Goal: Task Accomplishment & Management: Manage account settings

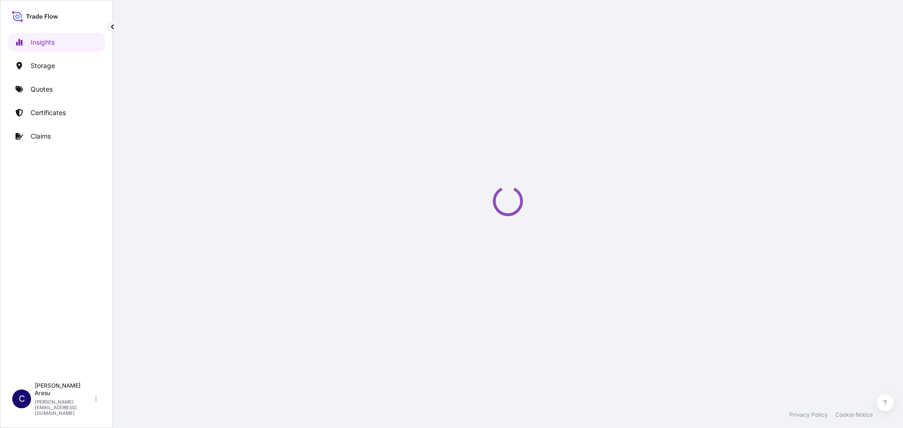
select select "2025"
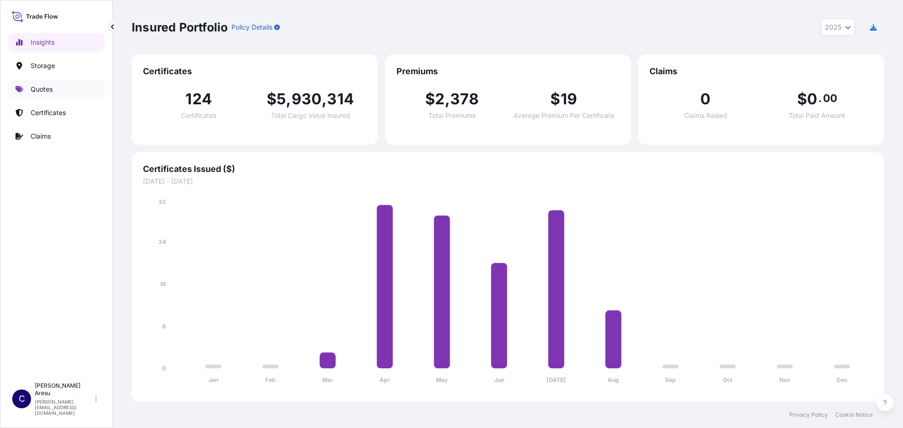
click at [60, 88] on link "Quotes" at bounding box center [56, 89] width 97 height 19
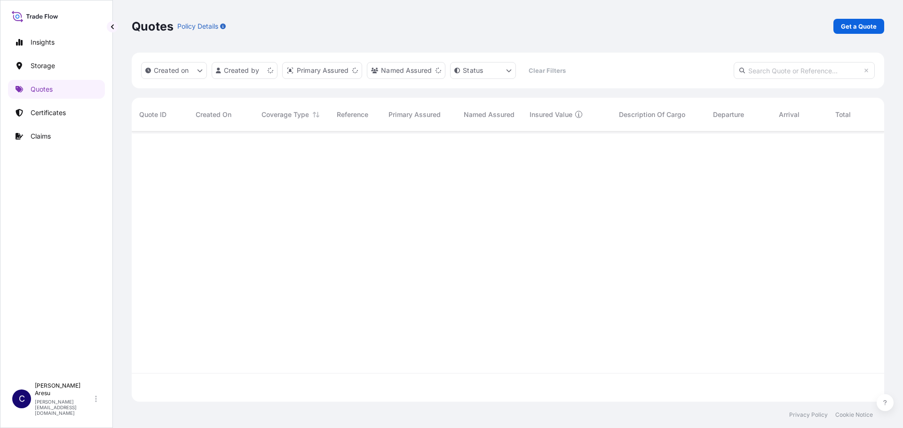
scroll to position [268, 745]
click at [38, 113] on p "Certificates" at bounding box center [48, 112] width 35 height 9
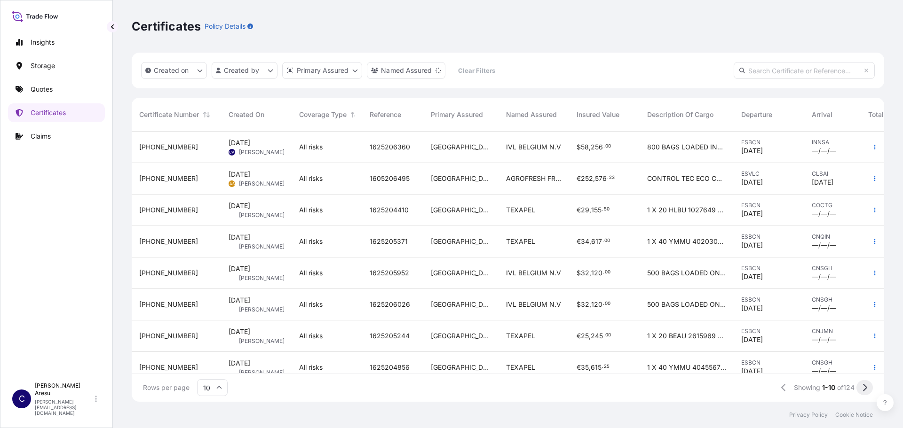
click at [864, 388] on icon at bounding box center [864, 388] width 5 height 8
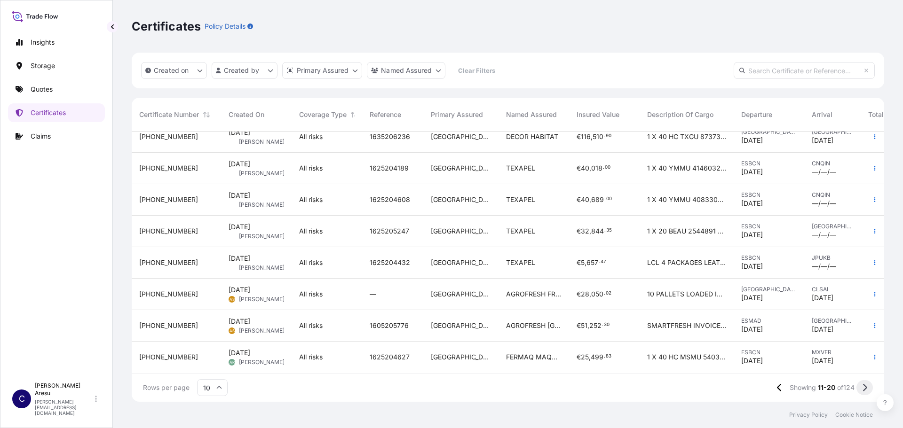
click at [864, 389] on icon at bounding box center [864, 388] width 5 height 8
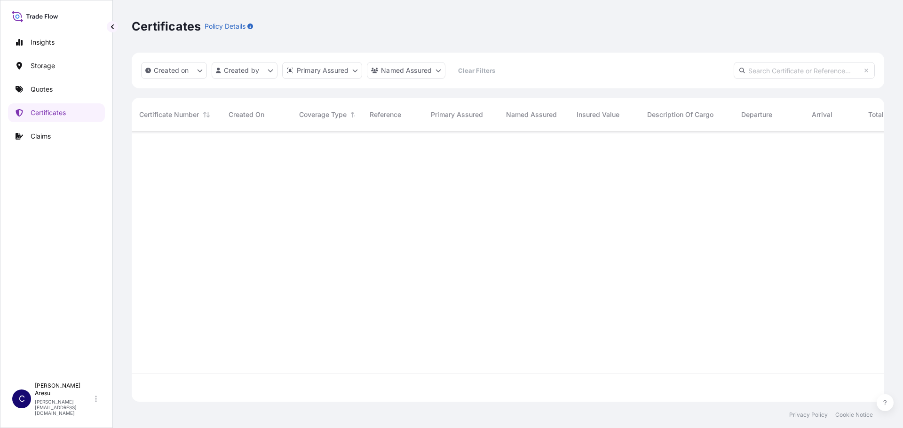
click at [670, 346] on div at bounding box center [534, 253] width 804 height 242
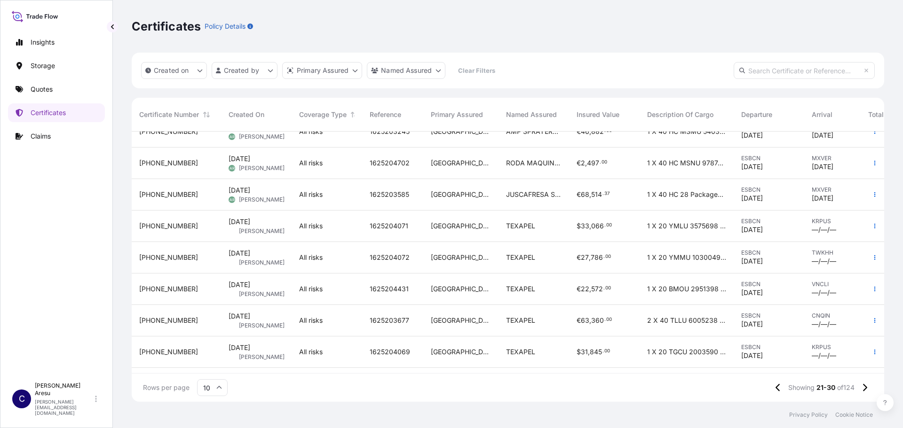
scroll to position [80, 0]
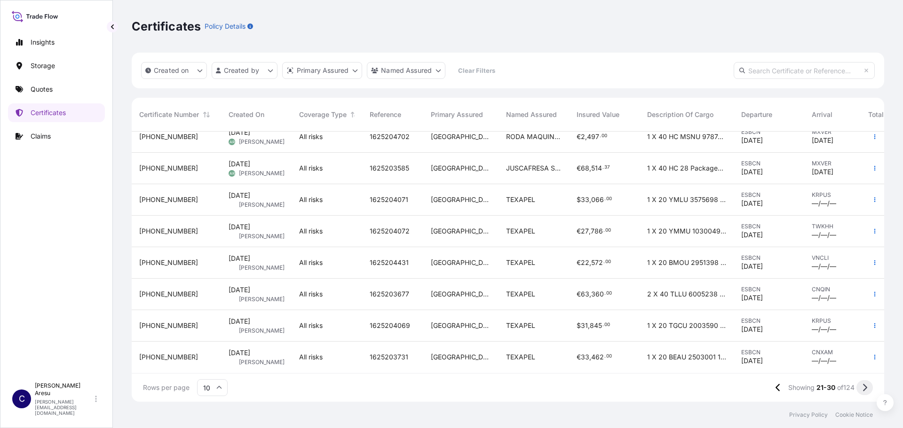
click at [865, 387] on icon at bounding box center [864, 388] width 5 height 8
click at [864, 388] on icon at bounding box center [864, 388] width 5 height 8
click at [864, 387] on icon at bounding box center [864, 388] width 5 height 8
click at [866, 390] on icon at bounding box center [864, 388] width 5 height 8
click at [861, 388] on button at bounding box center [864, 387] width 16 height 15
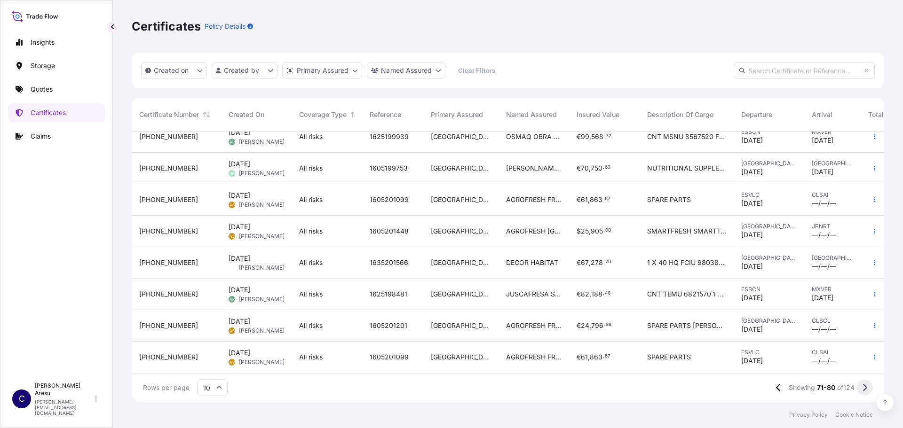
click at [863, 387] on icon at bounding box center [864, 388] width 5 height 8
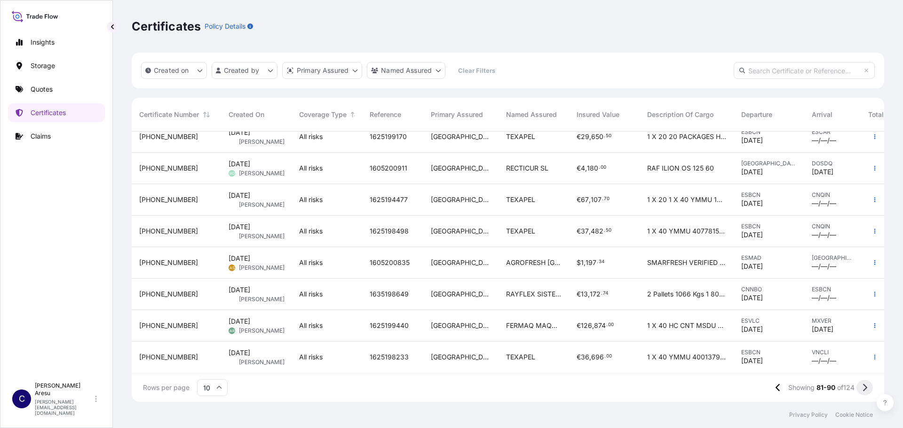
click at [862, 388] on icon at bounding box center [864, 388] width 5 height 8
click at [249, 348] on span "[DATE]" at bounding box center [240, 352] width 22 height 9
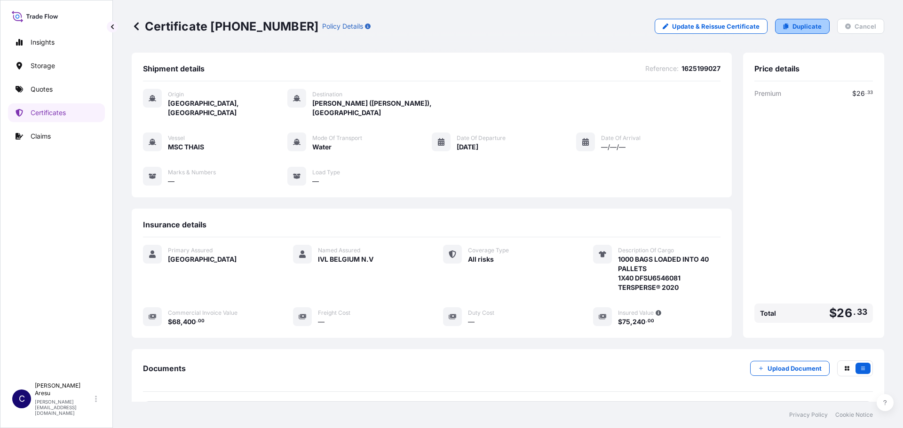
click at [796, 26] on p "Duplicate" at bounding box center [806, 26] width 29 height 9
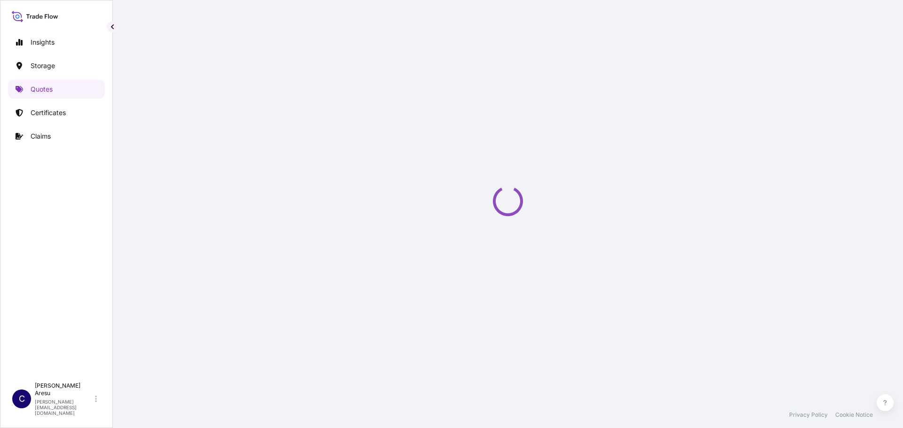
select select "Water"
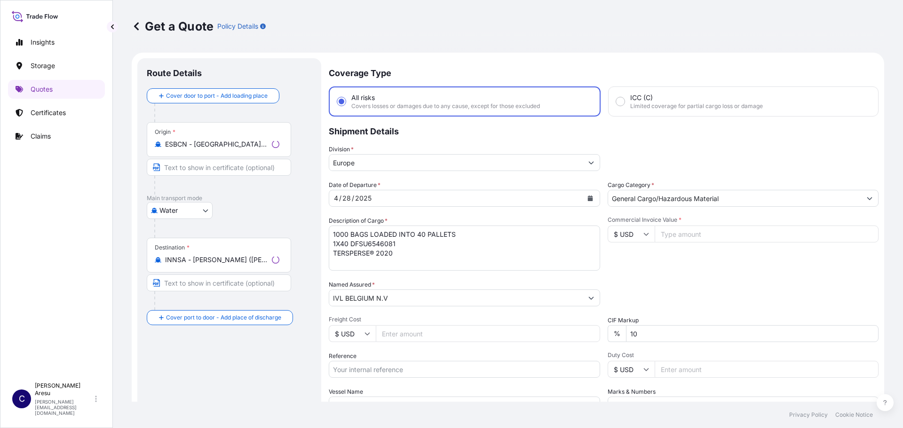
scroll to position [15, 0]
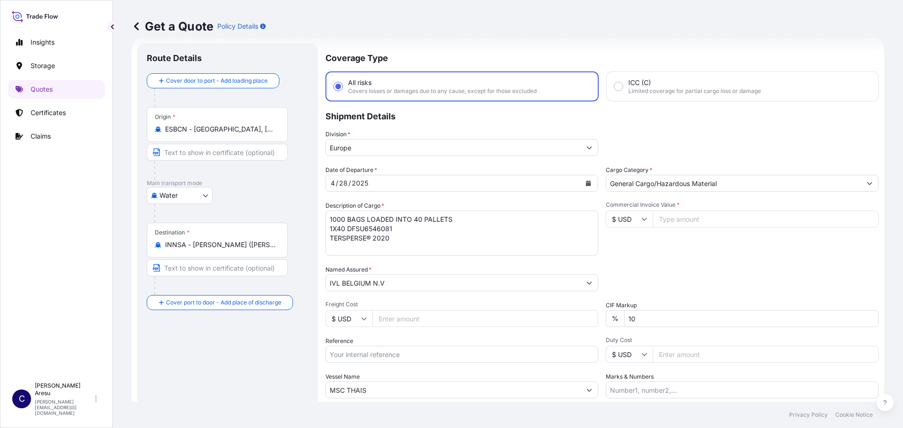
click at [200, 248] on input "INNSA - [PERSON_NAME] ([PERSON_NAME]), [GEOGRAPHIC_DATA]" at bounding box center [220, 244] width 111 height 9
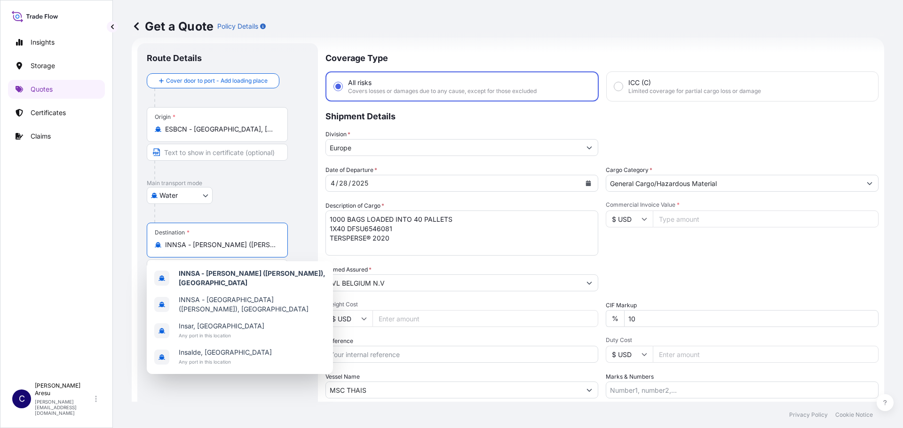
click at [199, 246] on input "INNSA - [PERSON_NAME] ([PERSON_NAME]), [GEOGRAPHIC_DATA]" at bounding box center [220, 244] width 111 height 9
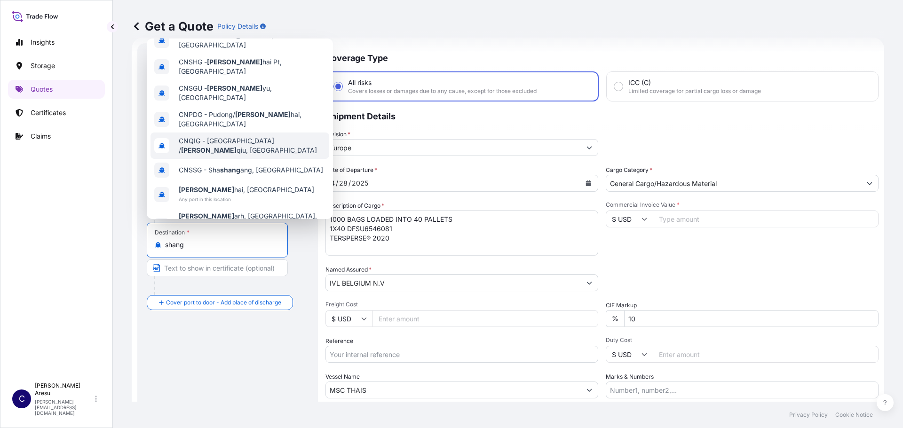
scroll to position [0, 0]
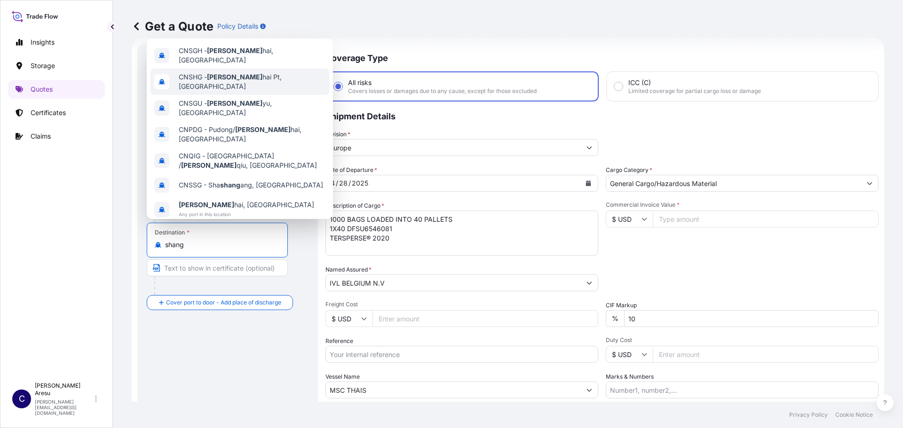
click at [193, 74] on span "CNSHG - Shang hai Pt, [GEOGRAPHIC_DATA]" at bounding box center [252, 81] width 147 height 19
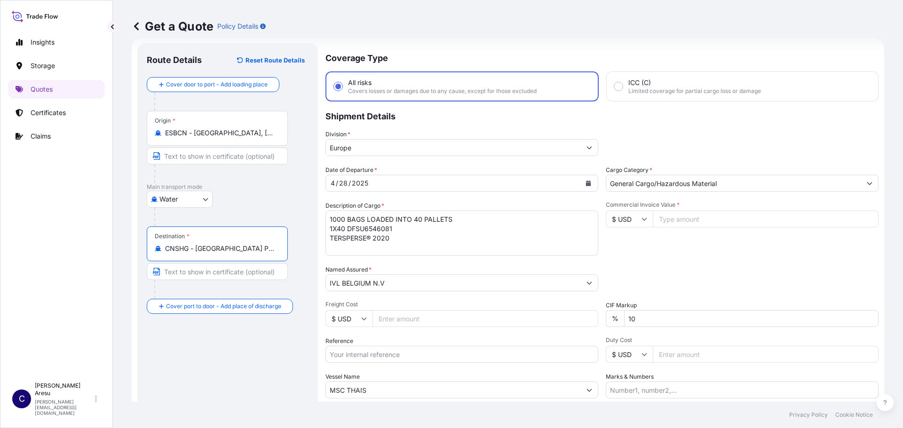
type input "CNSHG - [GEOGRAPHIC_DATA] Pt, [GEOGRAPHIC_DATA]"
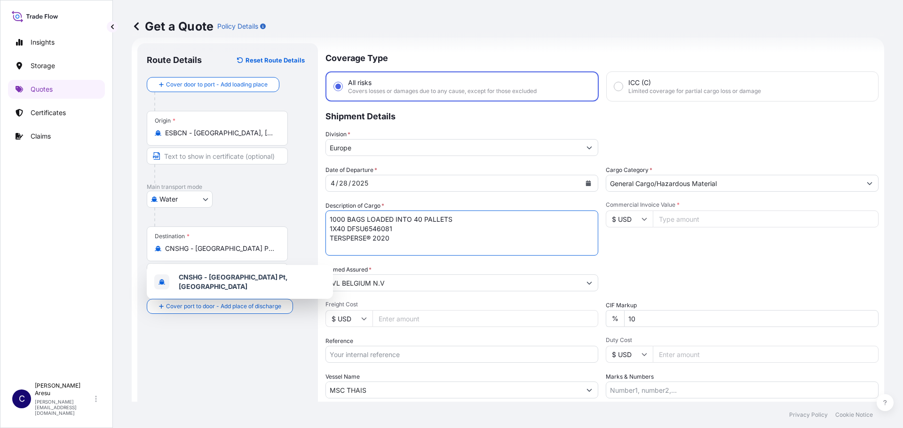
drag, startPoint x: 348, startPoint y: 229, endPoint x: 420, endPoint y: 229, distance: 71.9
click at [420, 229] on textarea "1000 BAGS LOADED INTO 40 PALLETS 1X40 DFSU6546081 TERSPERSE® 2020" at bounding box center [461, 233] width 273 height 45
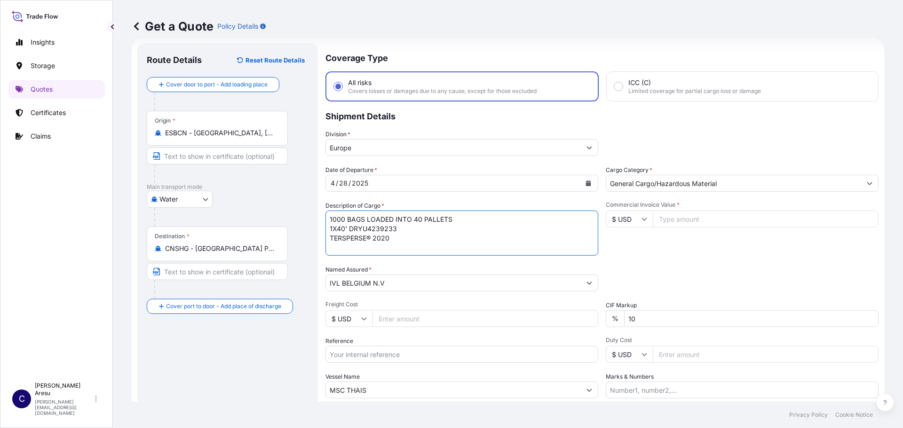
drag, startPoint x: 366, startPoint y: 238, endPoint x: 415, endPoint y: 239, distance: 48.9
click at [415, 239] on textarea "1000 BAGS LOADED INTO 40 PALLETS 1X40 DFSU6546081 TERSPERSE® 2020" at bounding box center [461, 233] width 273 height 45
type textarea "1000 BAGS LOADED INTO 40 PALLETS 1X40' DRYU4239233 TERSPERSE 2700"
click at [681, 219] on input "Commercial Invoice Value *" at bounding box center [766, 219] width 226 height 17
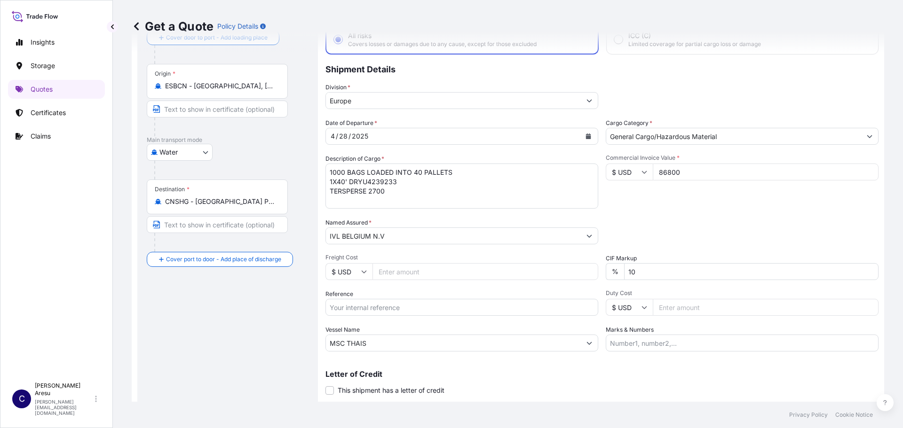
scroll to position [87, 0]
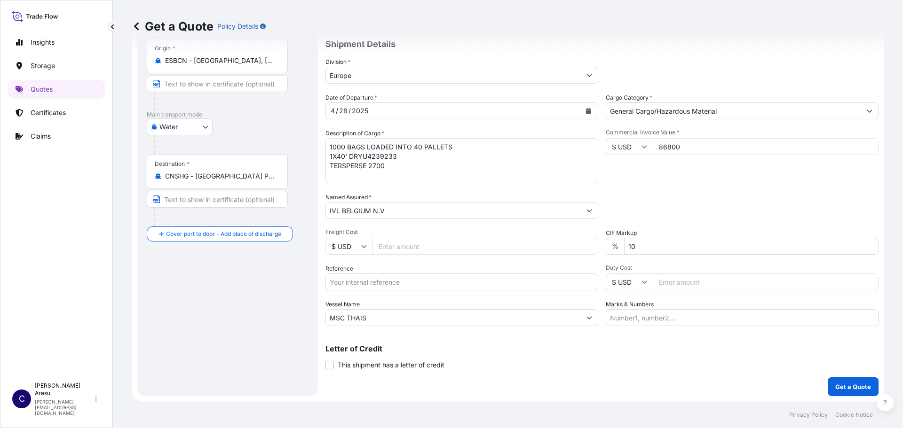
type input "86800"
click at [360, 276] on input "Reference" at bounding box center [461, 282] width 273 height 17
type input "1625206582"
drag, startPoint x: 390, startPoint y: 317, endPoint x: 282, endPoint y: 317, distance: 108.1
click at [282, 317] on form "Route Details Reset Route Details Cover door to port - Add loading place Place …" at bounding box center [508, 183] width 752 height 437
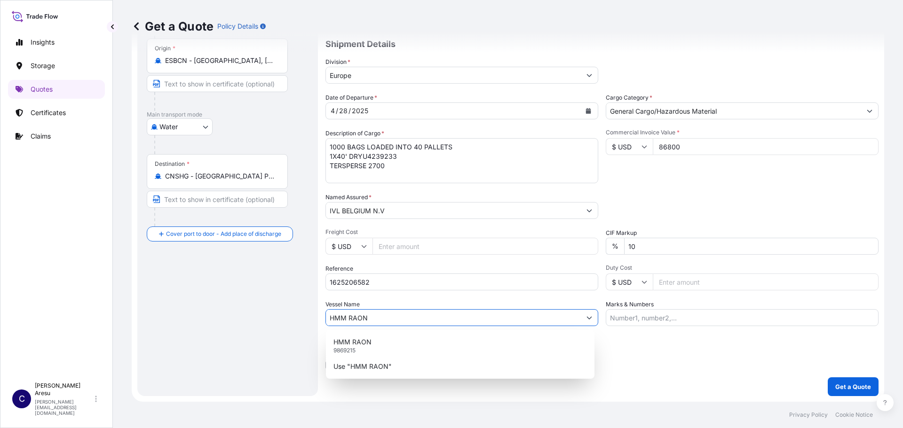
type input "HMM RAON"
click at [718, 336] on div "Letter of Credit This shipment has a letter of credit Letter of credit * Letter…" at bounding box center [601, 352] width 553 height 36
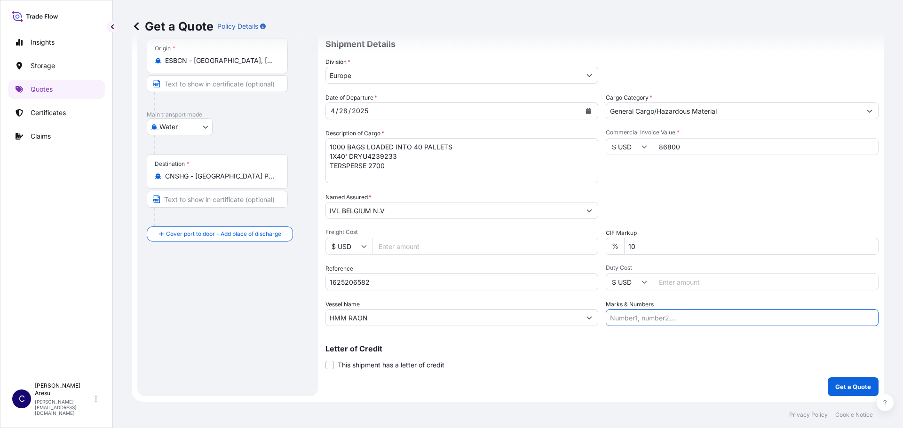
click at [726, 321] on input "Marks & Numbers" at bounding box center [742, 317] width 273 height 17
click at [715, 312] on input "Marks & Numbers" at bounding box center [742, 317] width 273 height 17
click at [850, 387] on p "Get a Quote" at bounding box center [853, 386] width 36 height 9
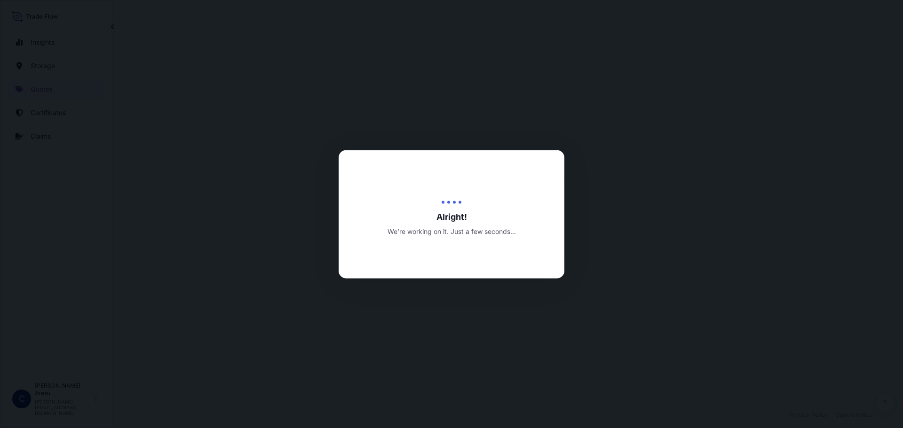
scroll to position [452, 0]
select select "Water"
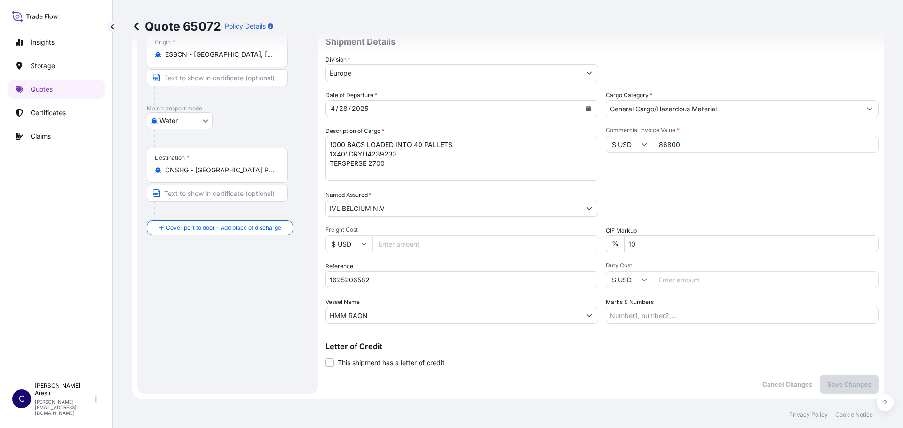
scroll to position [43, 0]
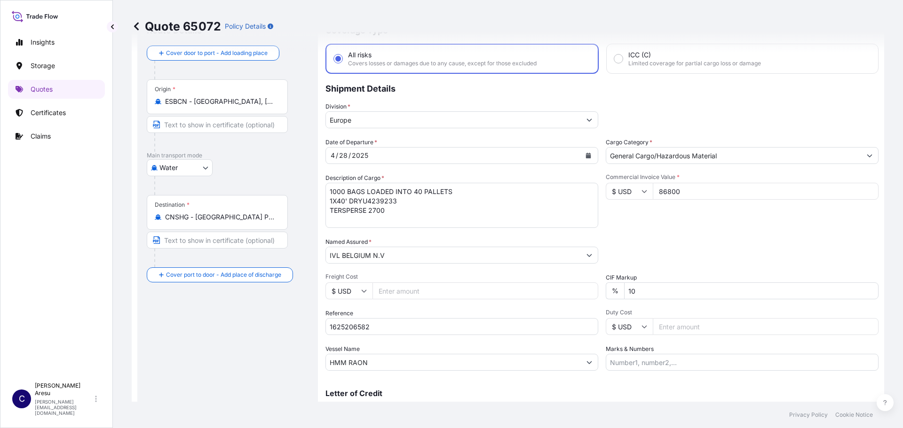
click at [586, 156] on icon "Calendar" at bounding box center [588, 156] width 5 height 6
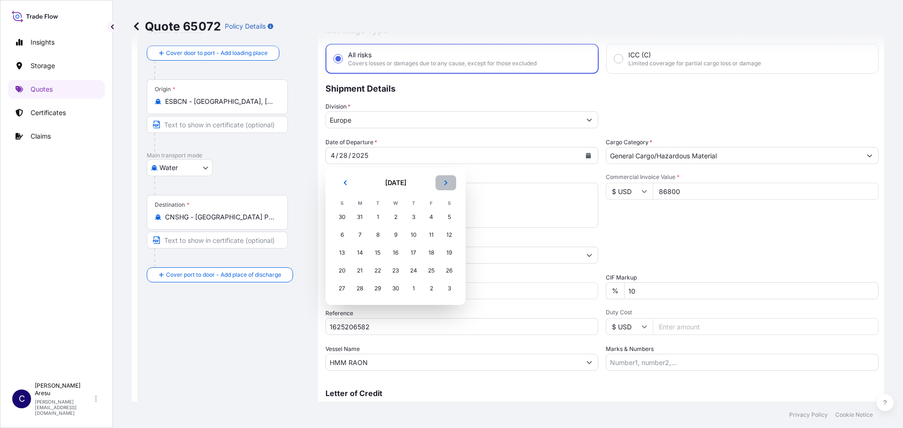
click at [442, 185] on button "Next" at bounding box center [445, 182] width 21 height 15
click at [443, 185] on icon "Next" at bounding box center [446, 183] width 6 height 6
click at [379, 287] on div "26" at bounding box center [377, 288] width 17 height 17
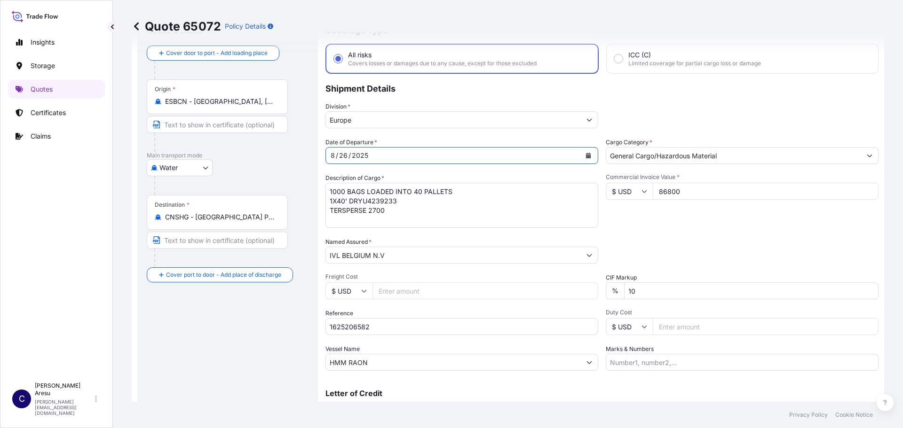
scroll to position [1, 0]
click at [407, 208] on textarea "1000 BAGS LOADED INTO 40 PALLETS 1X40' DRYU4239233 TERSPERSE 2700" at bounding box center [461, 205] width 273 height 45
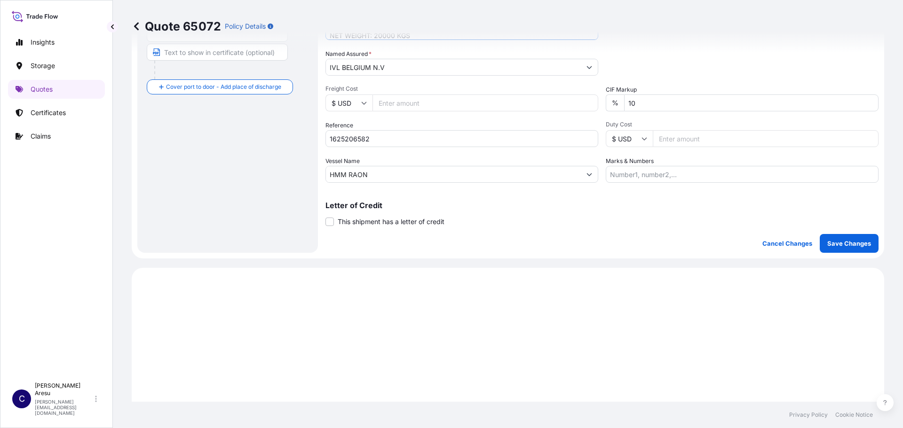
scroll to position [325, 0]
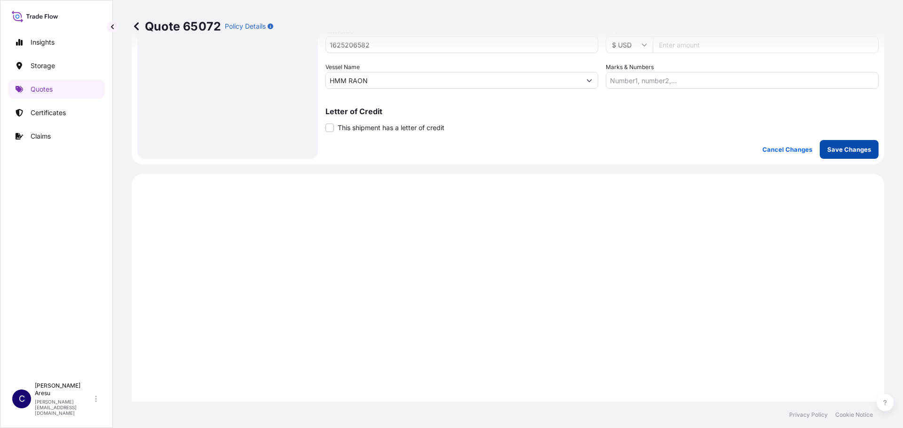
type textarea "1000 BAGS LOADED INTO 40 PALLETS 1X40' DRYU4239233 TERSPERSE 2700 GROSS WEIGHT:…"
click at [844, 153] on p "Save Changes" at bounding box center [849, 149] width 44 height 9
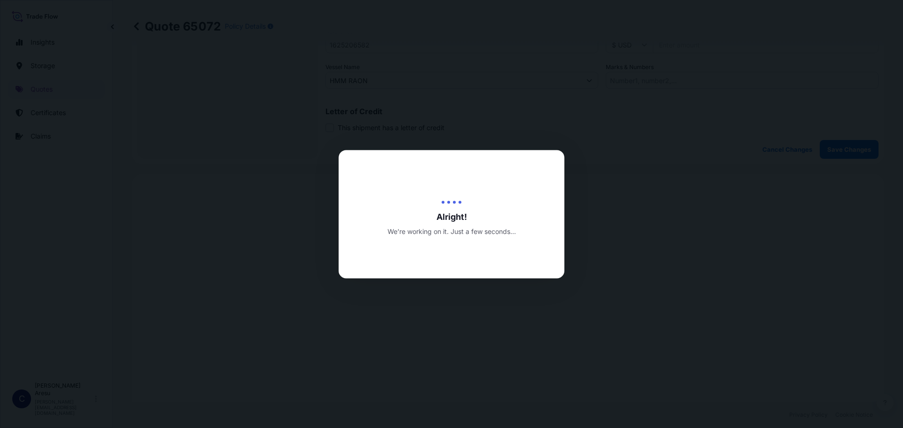
scroll to position [452, 0]
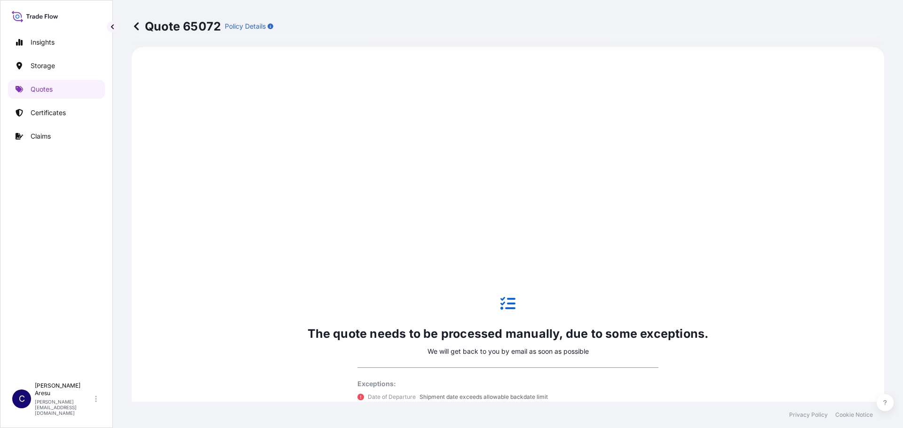
select select "Water"
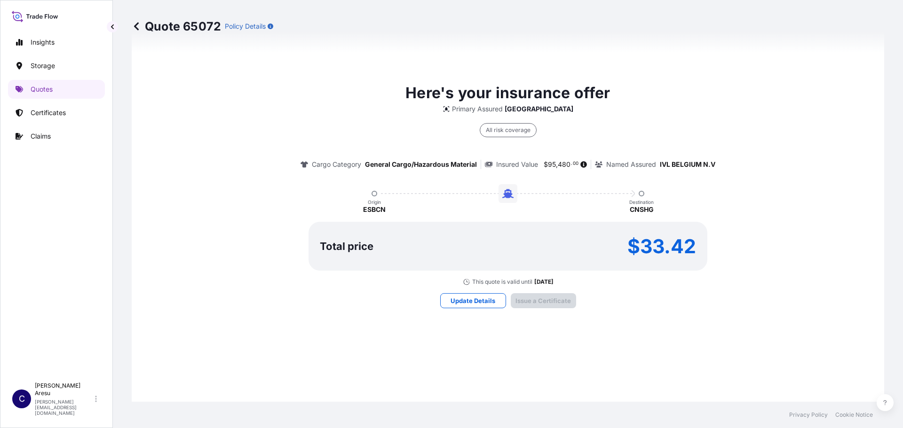
scroll to position [1316, 0]
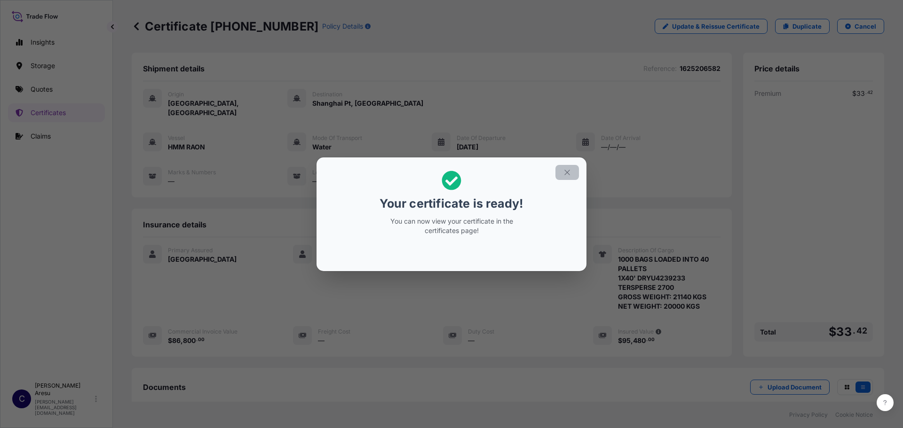
click at [564, 174] on icon "button" at bounding box center [567, 172] width 8 height 8
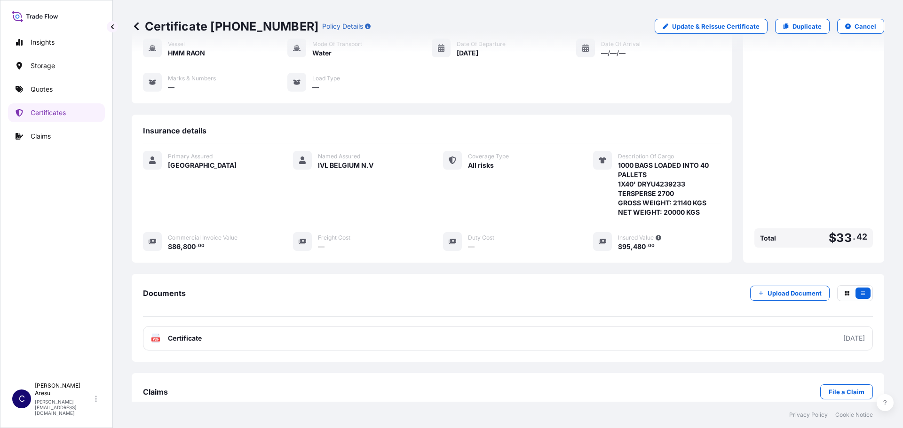
scroll to position [103, 0]
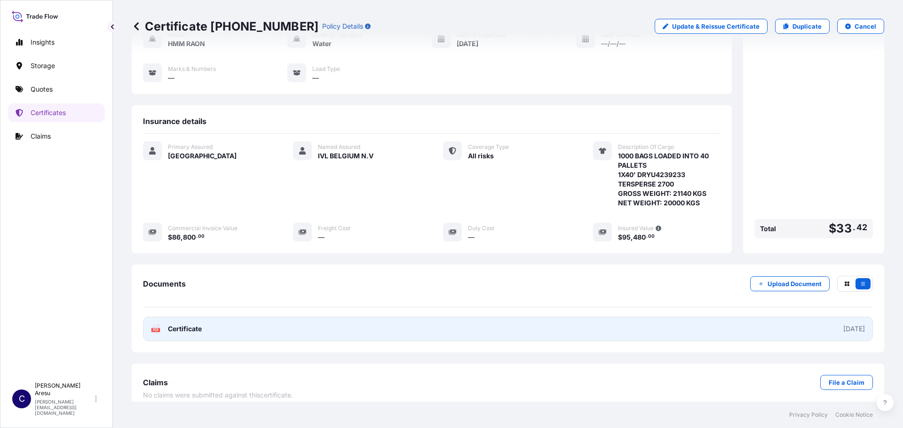
click at [184, 324] on span "Certificate" at bounding box center [185, 328] width 34 height 9
